Goal: Information Seeking & Learning: Learn about a topic

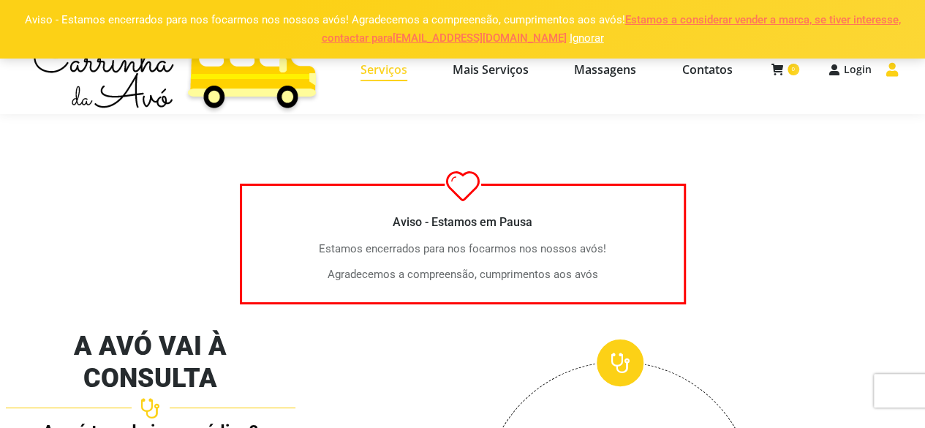
click at [402, 75] on span "Serviços" at bounding box center [383, 69] width 47 height 15
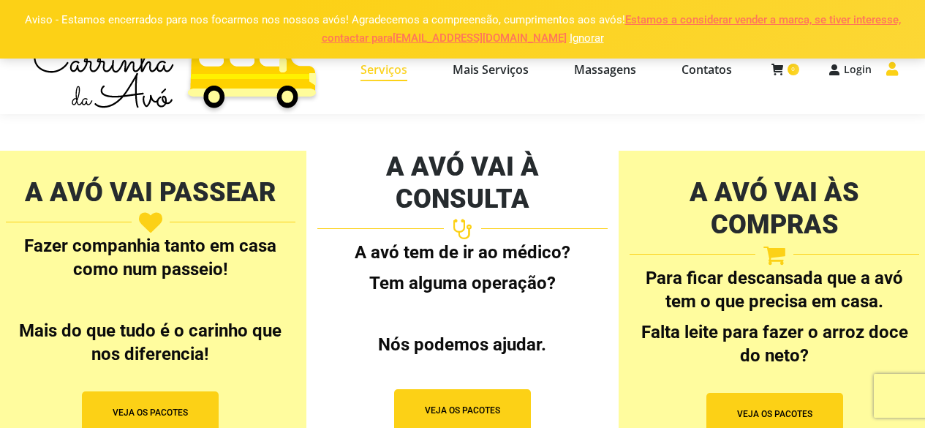
select select "[URL][DOMAIN_NAME]"
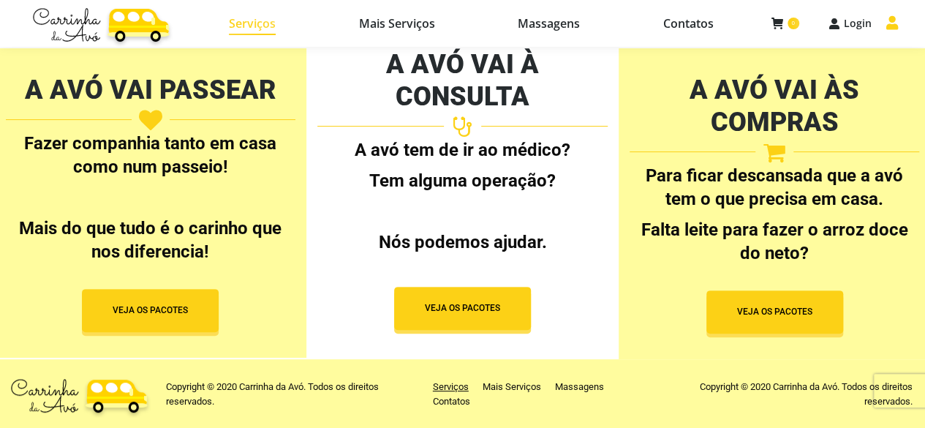
scroll to position [104, 0]
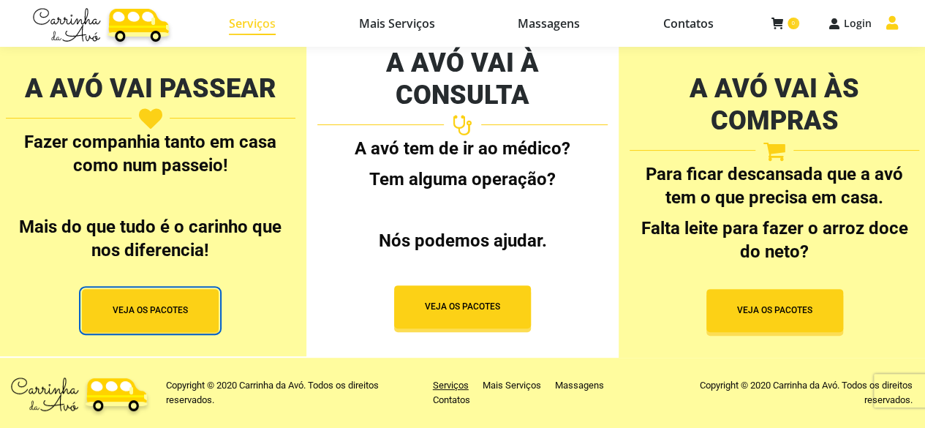
click at [112, 310] on button "VEJA OS PACOTES" at bounding box center [150, 310] width 137 height 43
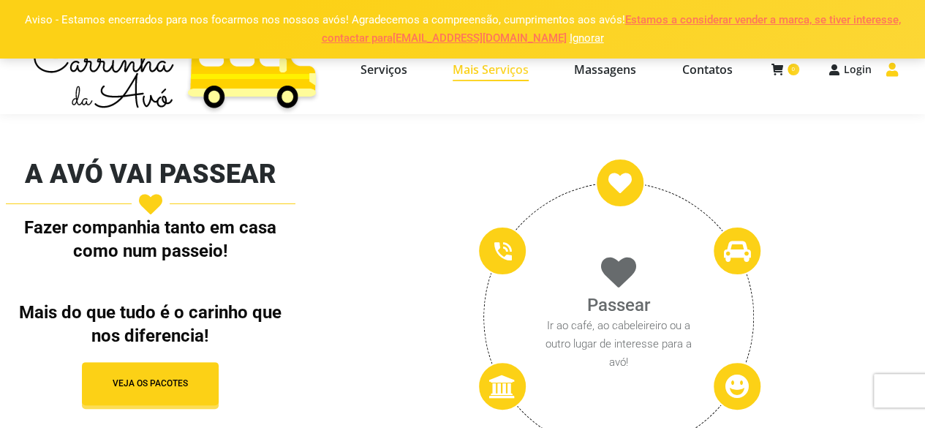
click at [496, 75] on span "Mais Serviços" at bounding box center [491, 69] width 76 height 15
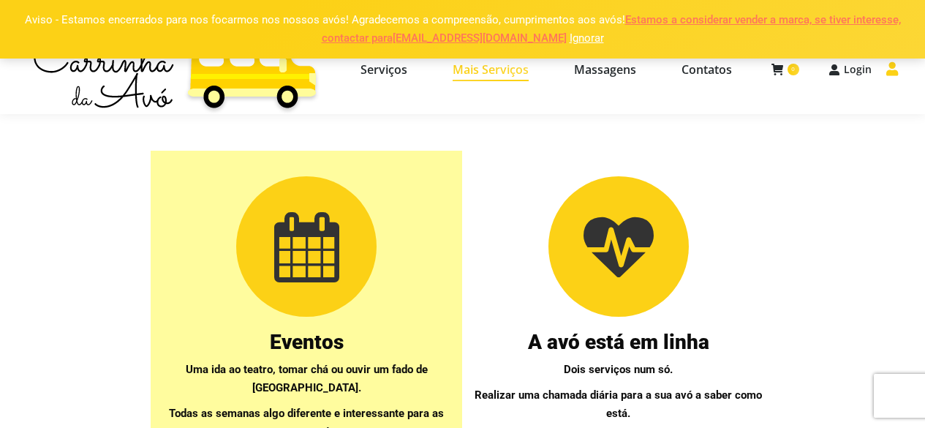
select select "https://www.carrinhadaavo.pt/servicos-apoio-domiciliario-coimbra/"
click at [376, 60] on link "Serviços" at bounding box center [383, 69] width 85 height 64
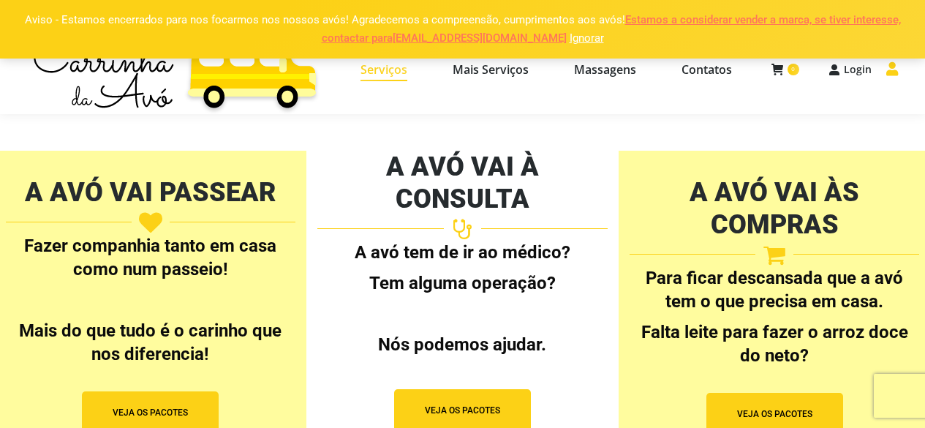
select select "[URL][DOMAIN_NAME]"
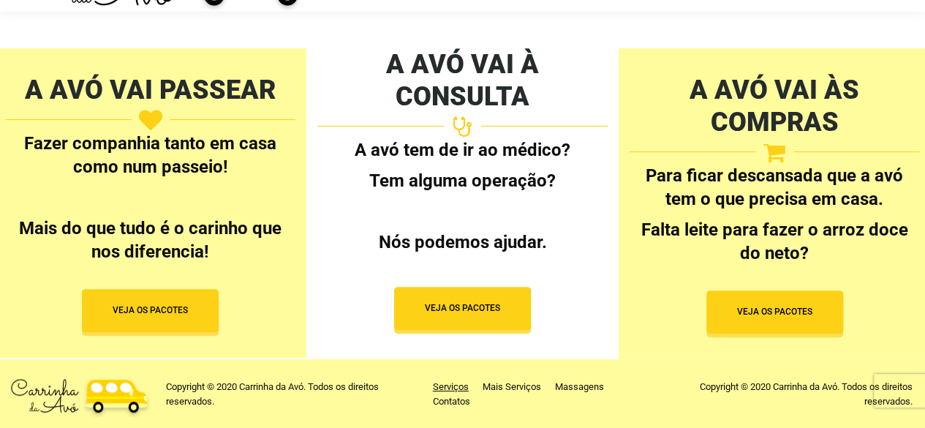
scroll to position [104, 0]
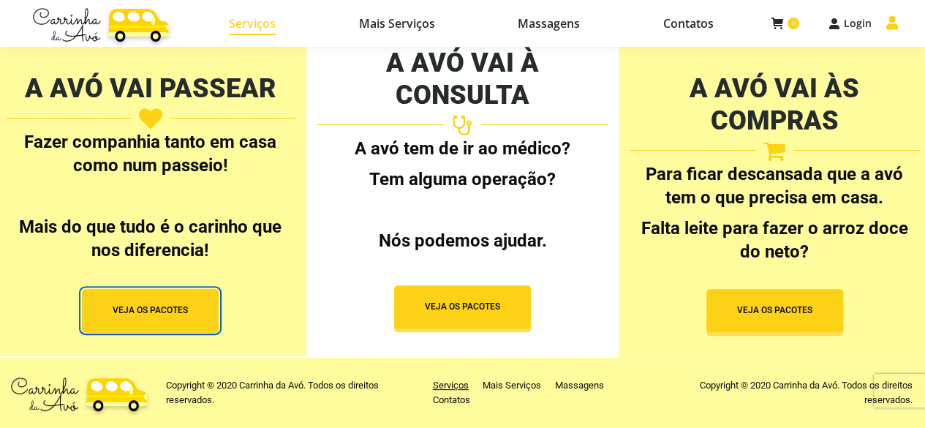
click at [124, 308] on span "VEJA OS PACOTES" at bounding box center [150, 310] width 75 height 12
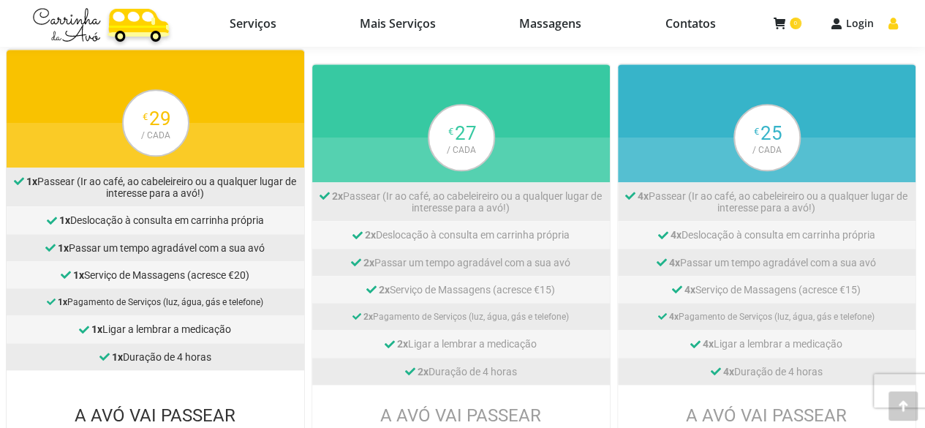
scroll to position [658, 0]
